Goal: Task Accomplishment & Management: Manage account settings

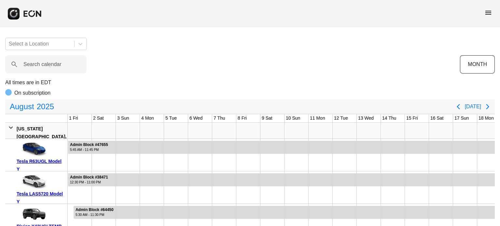
scroll to position [0, 319]
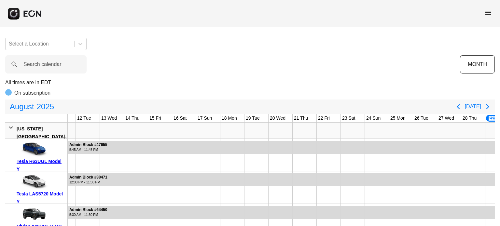
click at [466, 112] on div "August 2025 Today" at bounding box center [250, 107] width 490 height 14
click at [465, 110] on button "Previous page" at bounding box center [458, 106] width 13 height 13
click at [467, 110] on div "August 2025 Today" at bounding box center [250, 107] width 490 height 14
click at [472, 107] on div "August 2025 Today" at bounding box center [250, 107] width 490 height 14
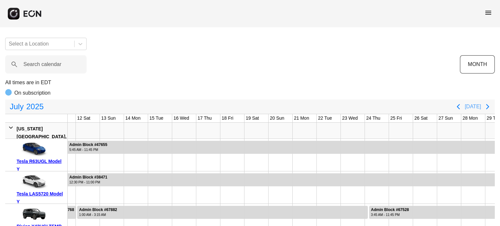
click at [478, 107] on button "Today" at bounding box center [473, 107] width 16 height 12
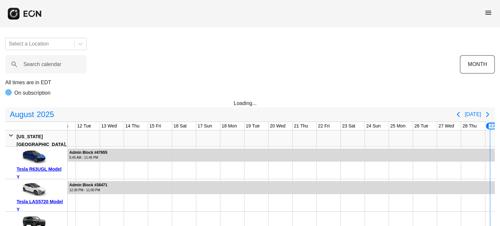
scroll to position [0, 319]
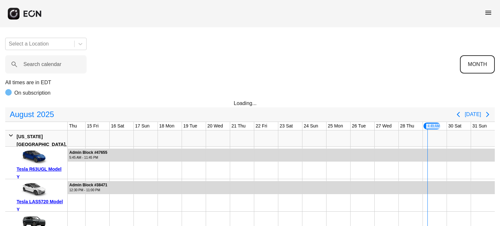
click at [482, 65] on button "MONTH" at bounding box center [477, 64] width 35 height 18
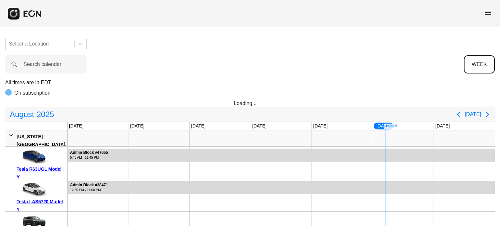
scroll to position [0, 0]
click at [476, 116] on button "Today" at bounding box center [473, 115] width 16 height 12
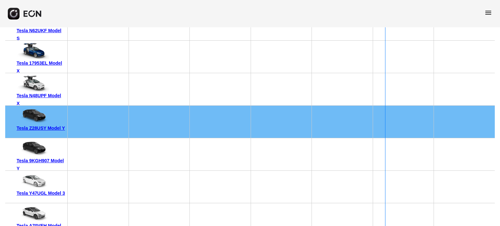
scroll to position [4390, 0]
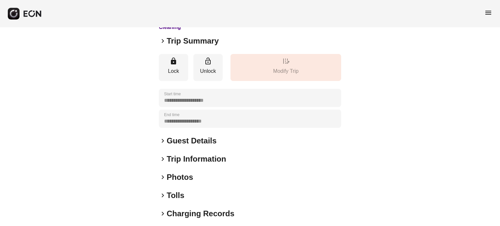
scroll to position [98, 0]
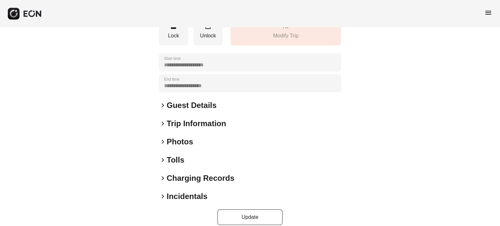
click at [170, 137] on h2 "Photos" at bounding box center [180, 142] width 26 height 10
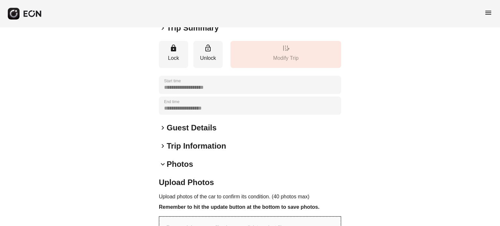
scroll to position [0, 0]
